Goal: Task Accomplishment & Management: Use online tool/utility

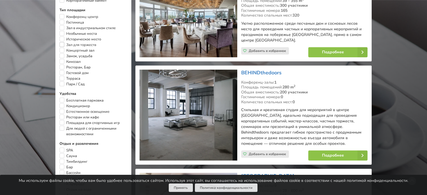
scroll to position [309, 0]
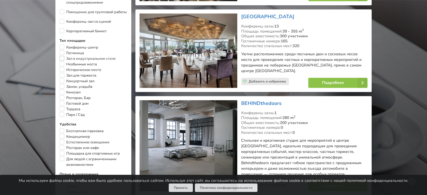
click at [62, 58] on label "Зал в индустриальном стиле" at bounding box center [88, 59] width 56 height 6
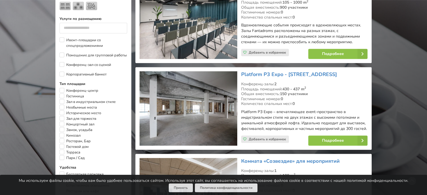
scroll to position [281, 0]
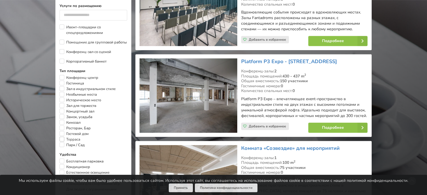
click at [64, 142] on label "Терраса" at bounding box center [70, 140] width 21 height 6
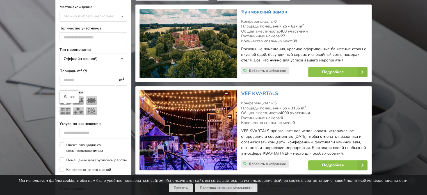
scroll to position [154, 0]
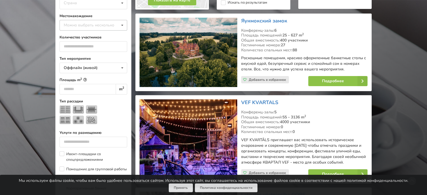
click at [77, 26] on div "Можно выбрать несколько" at bounding box center [94, 25] width 65 height 6
click at [80, 26] on div "Можно выбрать несколько Пардаугава Тейка Пярнумаа Апшуциемс Юркалне Марупский к…" at bounding box center [94, 25] width 68 height 11
click at [84, 3] on div "Страна Латвия Литва Эстония" at bounding box center [94, 4] width 68 height 12
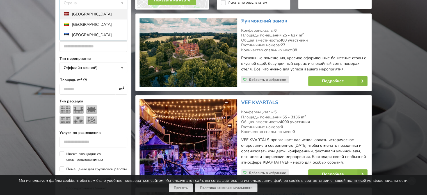
click at [80, 15] on div "[GEOGRAPHIC_DATA]" at bounding box center [93, 14] width 67 height 10
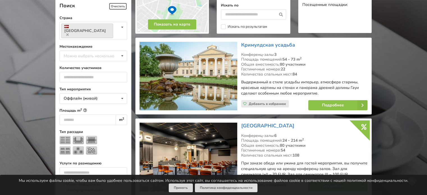
scroll to position [126, 0]
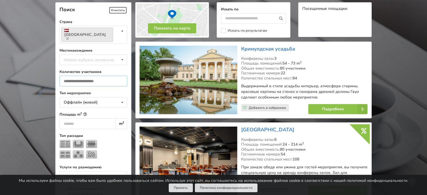
click at [76, 76] on input "number" at bounding box center [94, 81] width 68 height 11
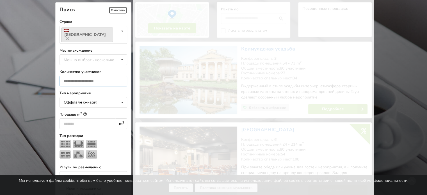
click at [120, 76] on input "*" at bounding box center [94, 81] width 68 height 11
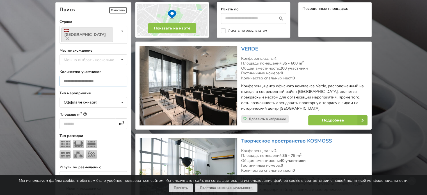
click at [120, 76] on input "*" at bounding box center [94, 81] width 68 height 11
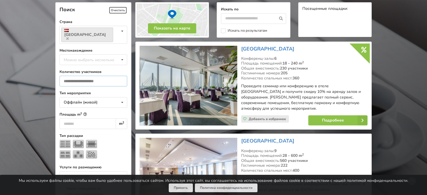
click at [120, 76] on input "*" at bounding box center [94, 81] width 68 height 11
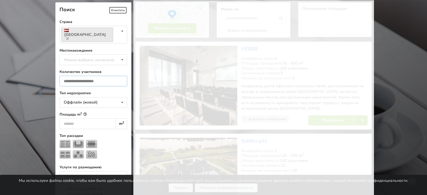
click at [120, 76] on input "*" at bounding box center [94, 81] width 68 height 11
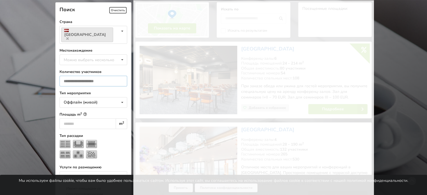
click at [120, 76] on input "*" at bounding box center [94, 81] width 68 height 11
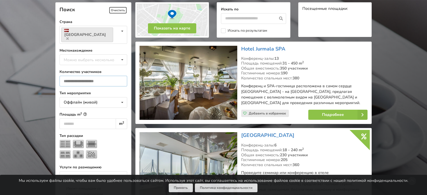
click at [120, 76] on input "*" at bounding box center [94, 81] width 68 height 11
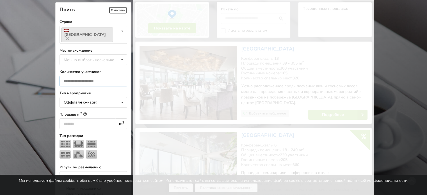
click at [120, 76] on input "*" at bounding box center [94, 81] width 68 height 11
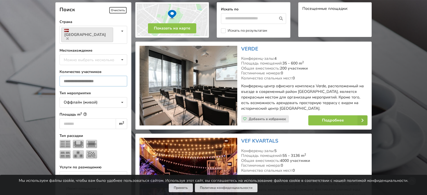
click at [120, 76] on input "*" at bounding box center [94, 81] width 68 height 11
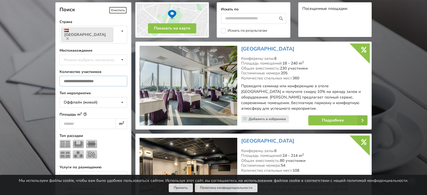
click at [120, 76] on input "*" at bounding box center [94, 81] width 68 height 11
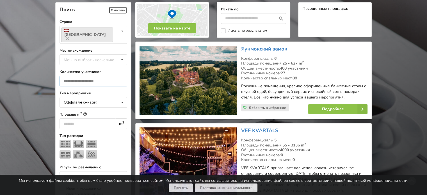
type input "**"
click at [120, 76] on input "**" at bounding box center [94, 81] width 68 height 11
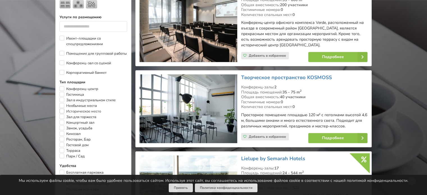
scroll to position [266, 0]
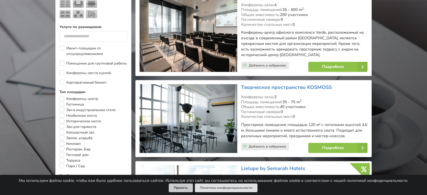
click at [176, 187] on button "Принять" at bounding box center [181, 188] width 24 height 9
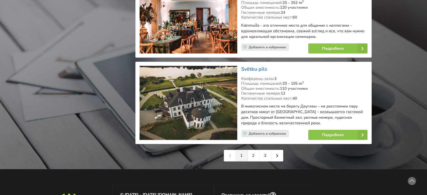
scroll to position [1306, 0]
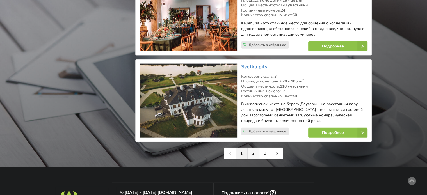
click at [251, 148] on link "2" at bounding box center [254, 153] width 12 height 11
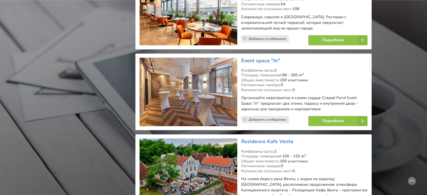
scroll to position [871, 0]
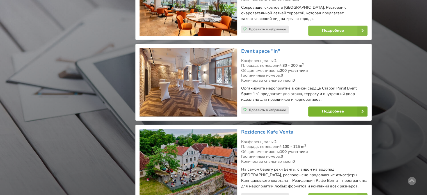
click at [332, 106] on link "Подробнее" at bounding box center [338, 111] width 59 height 10
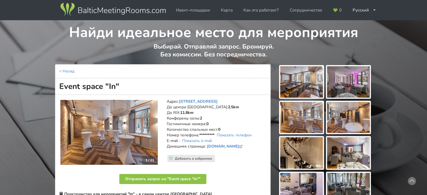
scroll to position [28, 0]
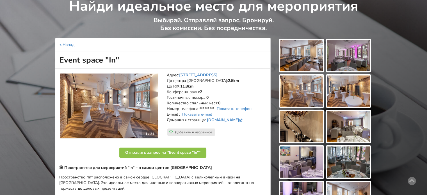
click at [307, 59] on img at bounding box center [301, 55] width 43 height 31
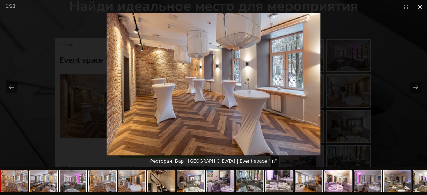
click at [420, 7] on button "Close gallery" at bounding box center [420, 6] width 14 height 13
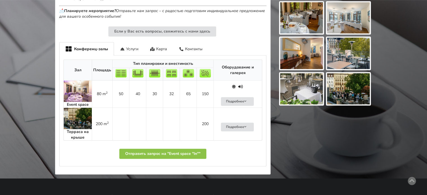
scroll to position [281, 0]
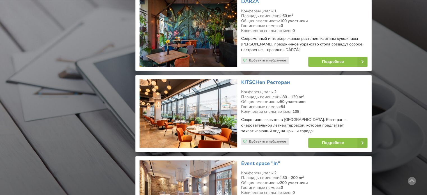
scroll to position [646, 0]
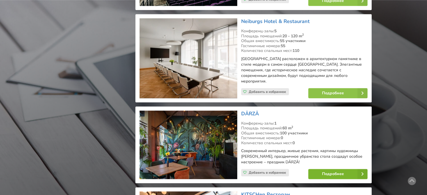
click at [328, 169] on link "Подробнее" at bounding box center [338, 174] width 59 height 10
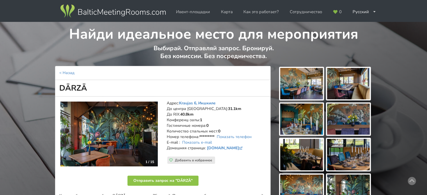
scroll to position [28, 0]
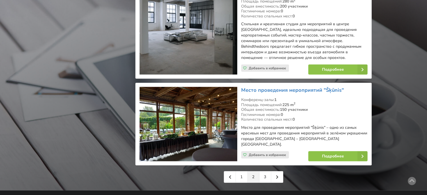
scroll to position [1293, 0]
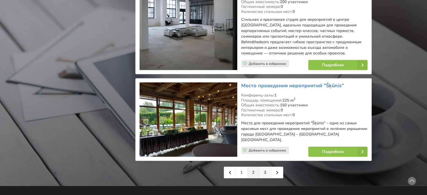
click at [266, 167] on link "3" at bounding box center [266, 172] width 12 height 11
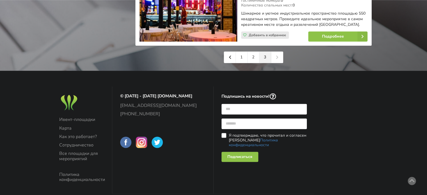
scroll to position [646, 0]
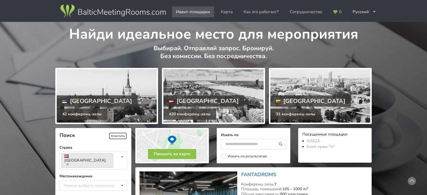
scroll to position [1293, 0]
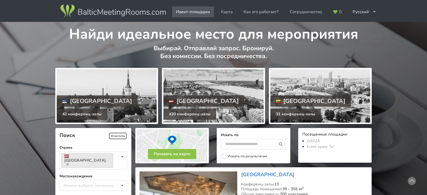
scroll to position [126, 0]
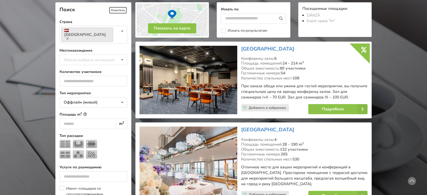
type input "*"
